Goal: Book appointment/travel/reservation

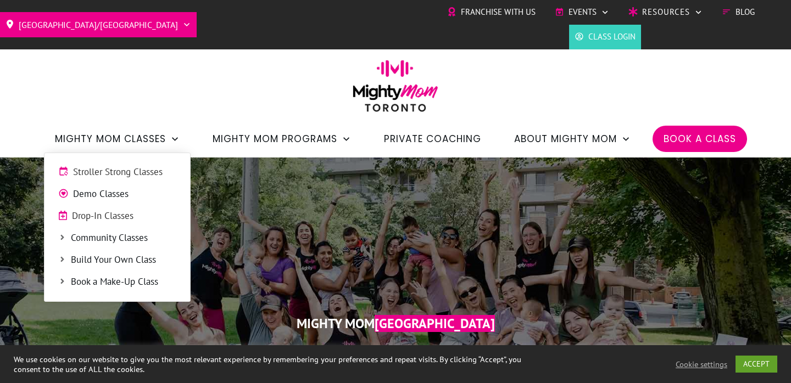
click at [152, 141] on span "Mighty Mom Classes" at bounding box center [110, 139] width 111 height 19
click at [132, 165] on span "Stroller Strong Classes" at bounding box center [124, 172] width 103 height 14
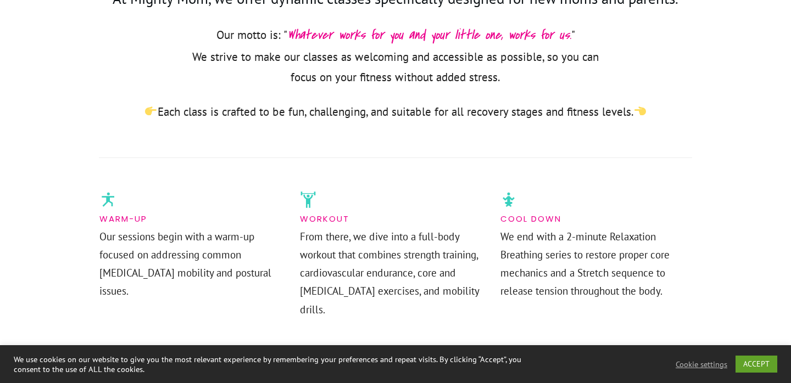
scroll to position [689, 0]
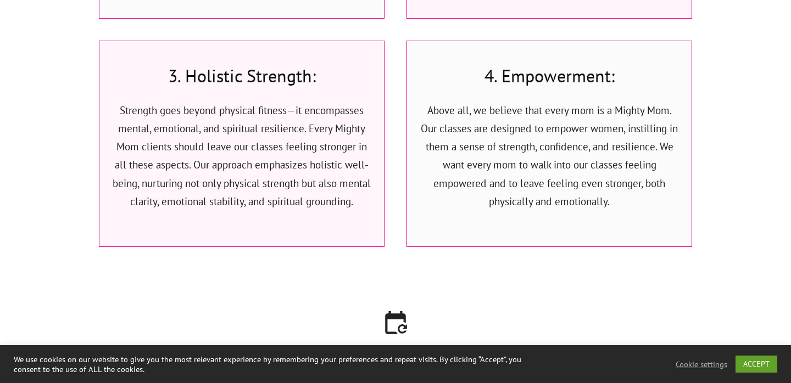
scroll to position [2657, 0]
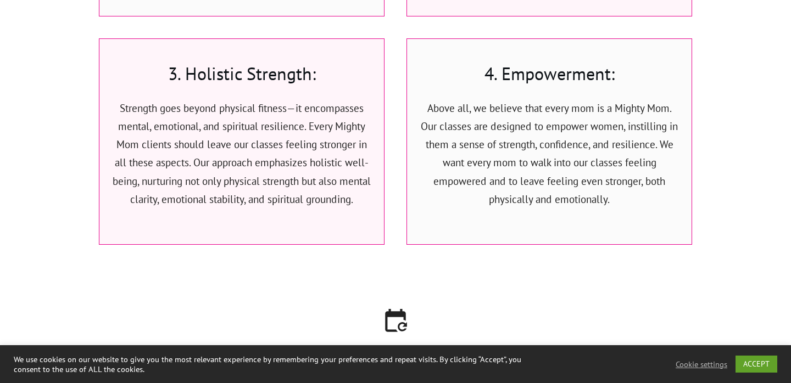
click at [767, 356] on link "ACCEPT" at bounding box center [756, 364] width 42 height 17
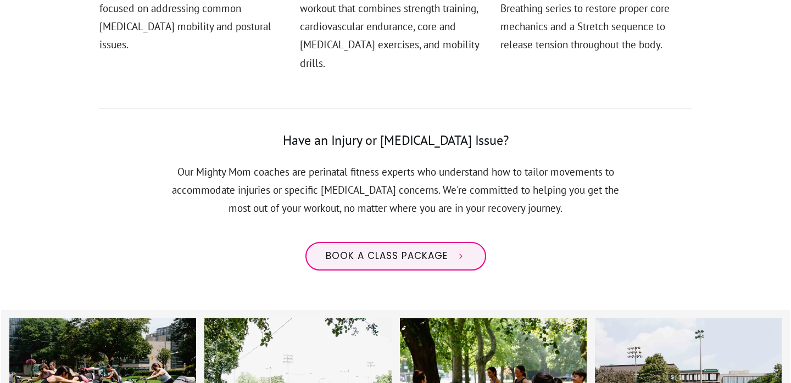
scroll to position [0, 0]
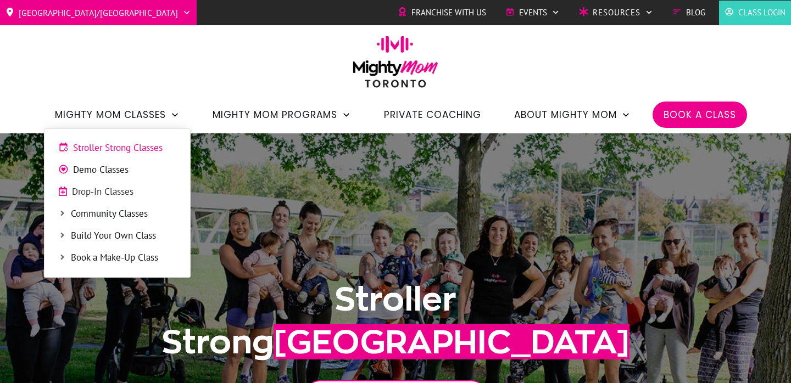
click at [60, 218] on icon at bounding box center [62, 213] width 8 height 8
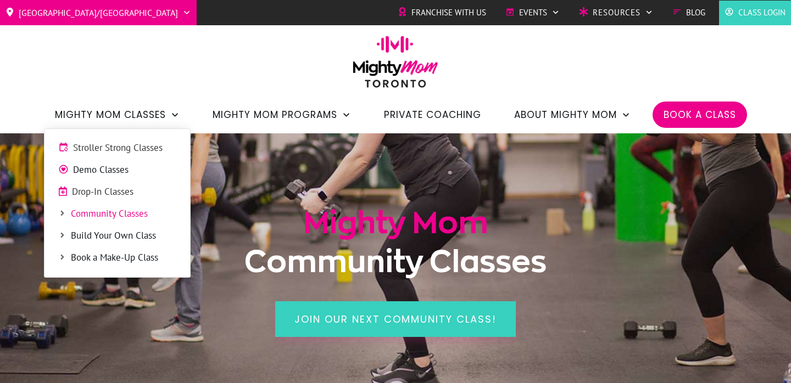
click at [109, 169] on span "Demo Classes" at bounding box center [124, 170] width 103 height 14
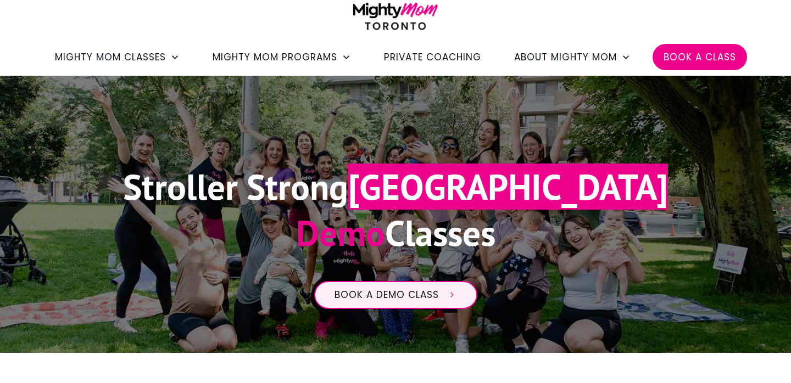
scroll to position [148, 0]
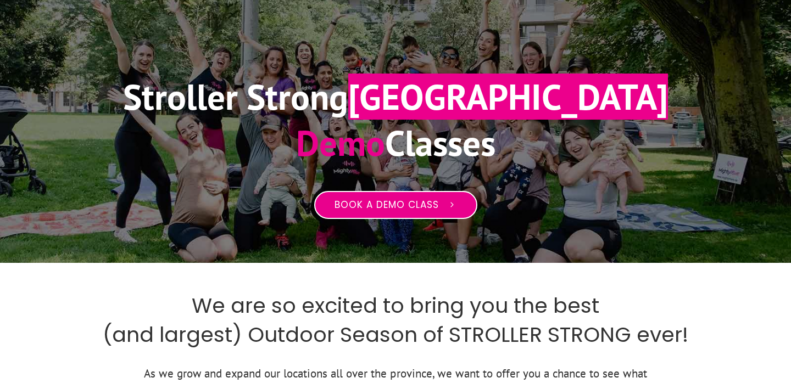
click at [366, 203] on span "Book a Demo Class" at bounding box center [387, 205] width 104 height 12
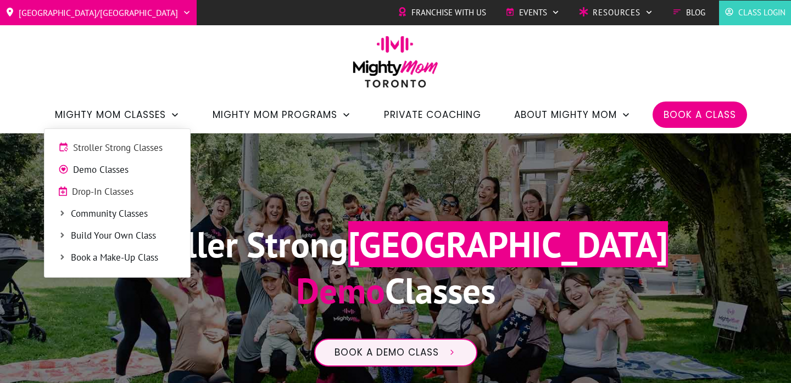
click at [109, 155] on link "Stroller Strong Classes" at bounding box center [117, 148] width 135 height 16
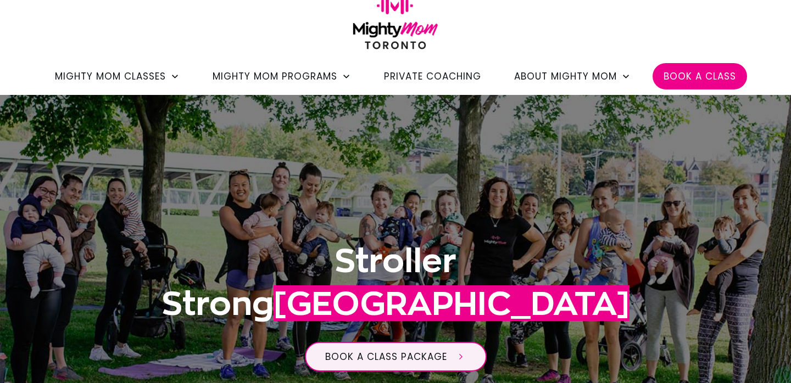
scroll to position [246, 0]
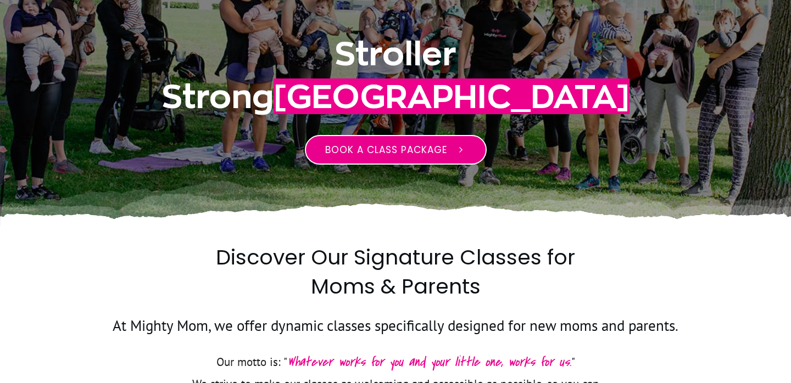
click at [400, 150] on span "Book a class package" at bounding box center [386, 149] width 122 height 13
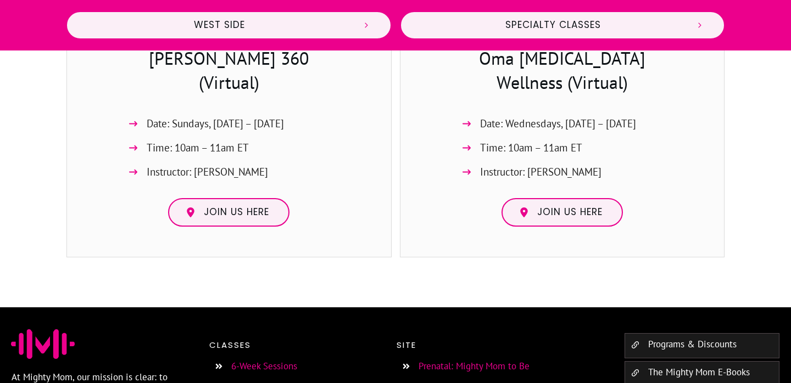
scroll to position [1212, 0]
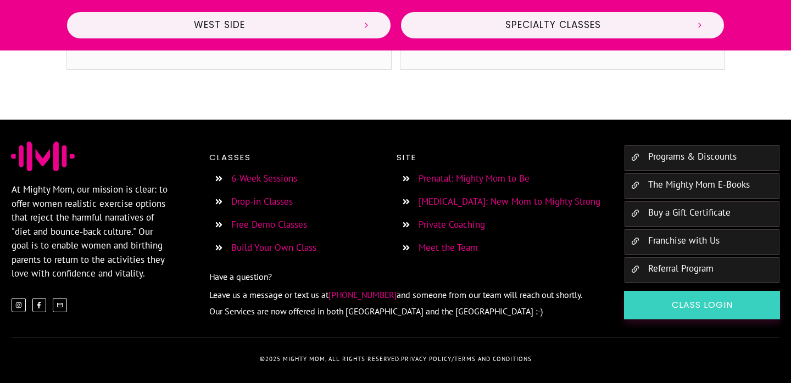
click at [474, 205] on link "[MEDICAL_DATA]: New Mom to Mighty Strong" at bounding box center [510, 202] width 182 height 12
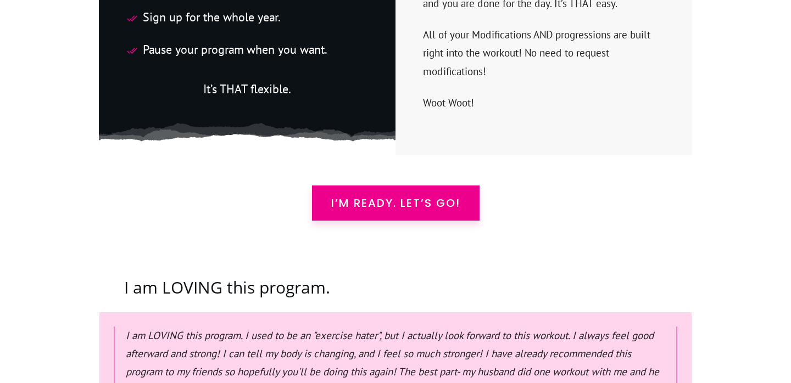
scroll to position [3222, 0]
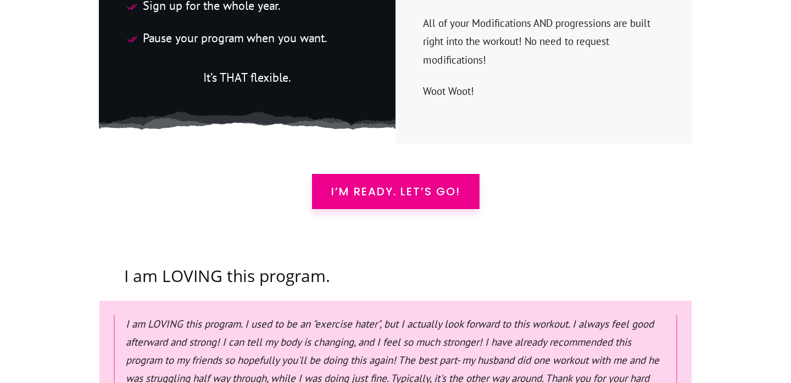
click at [419, 185] on span "I’m READY. Let’s Go!" at bounding box center [395, 191] width 129 height 13
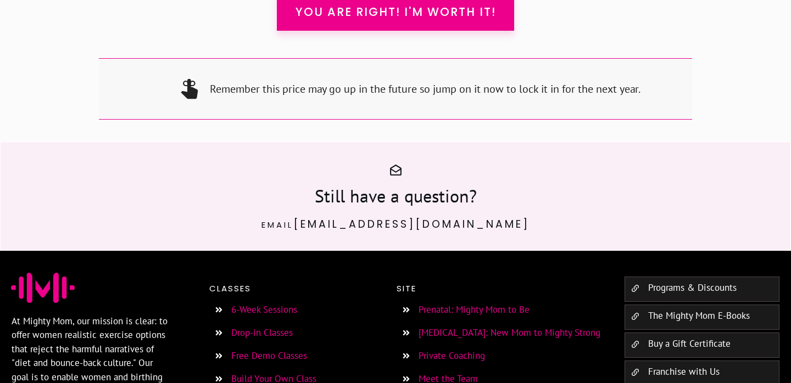
scroll to position [10760, 0]
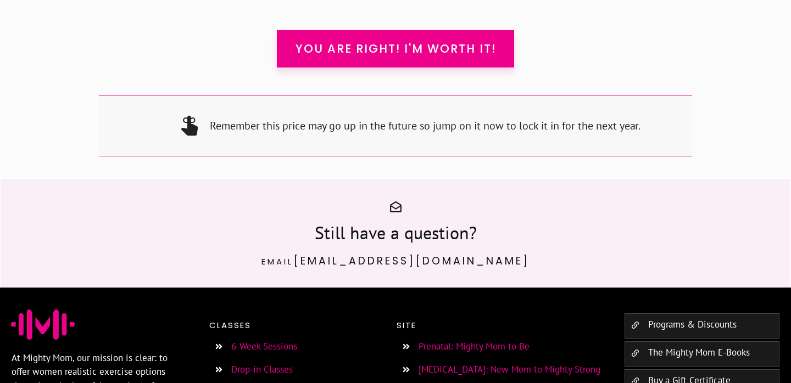
click at [258, 364] on link "Drop-in Classes" at bounding box center [262, 370] width 62 height 12
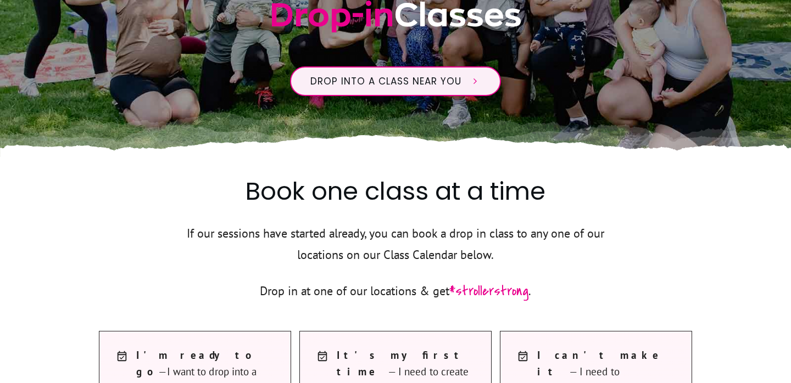
scroll to position [331, 0]
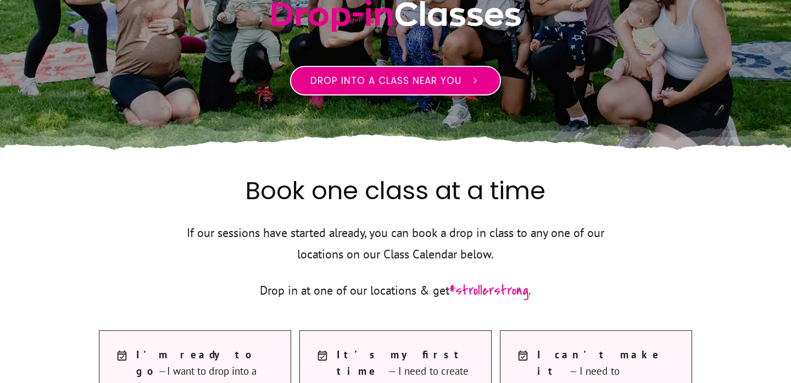
click at [370, 88] on link "Drop into a class near you" at bounding box center [395, 81] width 211 height 30
